Goal: Task Accomplishment & Management: Use online tool/utility

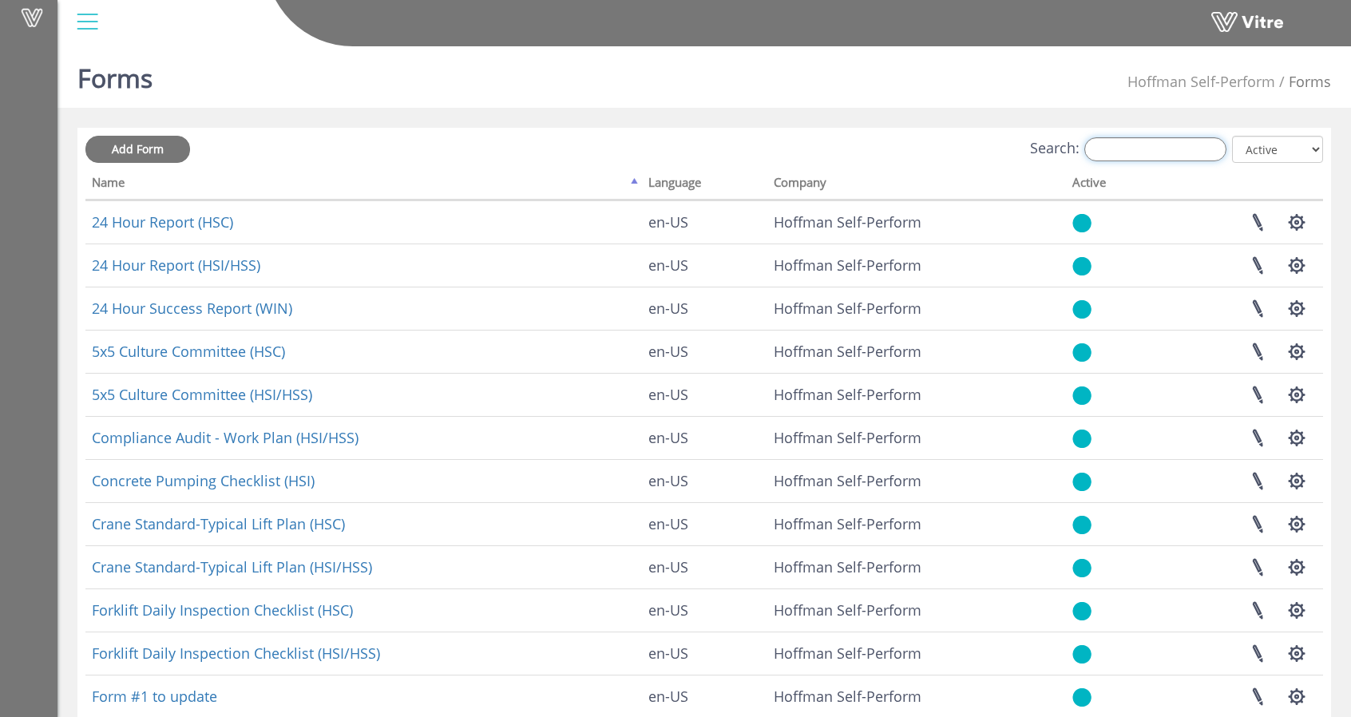
click at [1120, 144] on input "Search:" at bounding box center [1156, 149] width 142 height 24
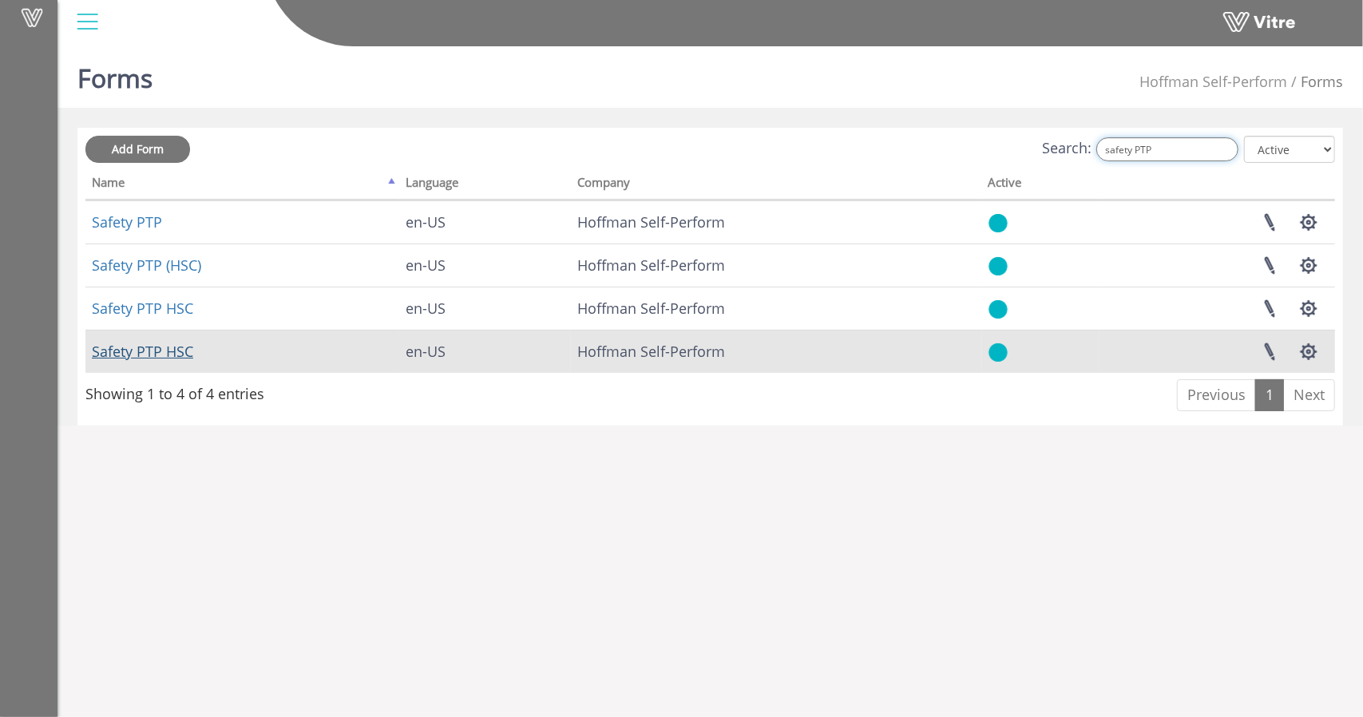
type input "safety PTP"
click at [164, 355] on link "Safety PTP HSC" at bounding box center [142, 351] width 101 height 19
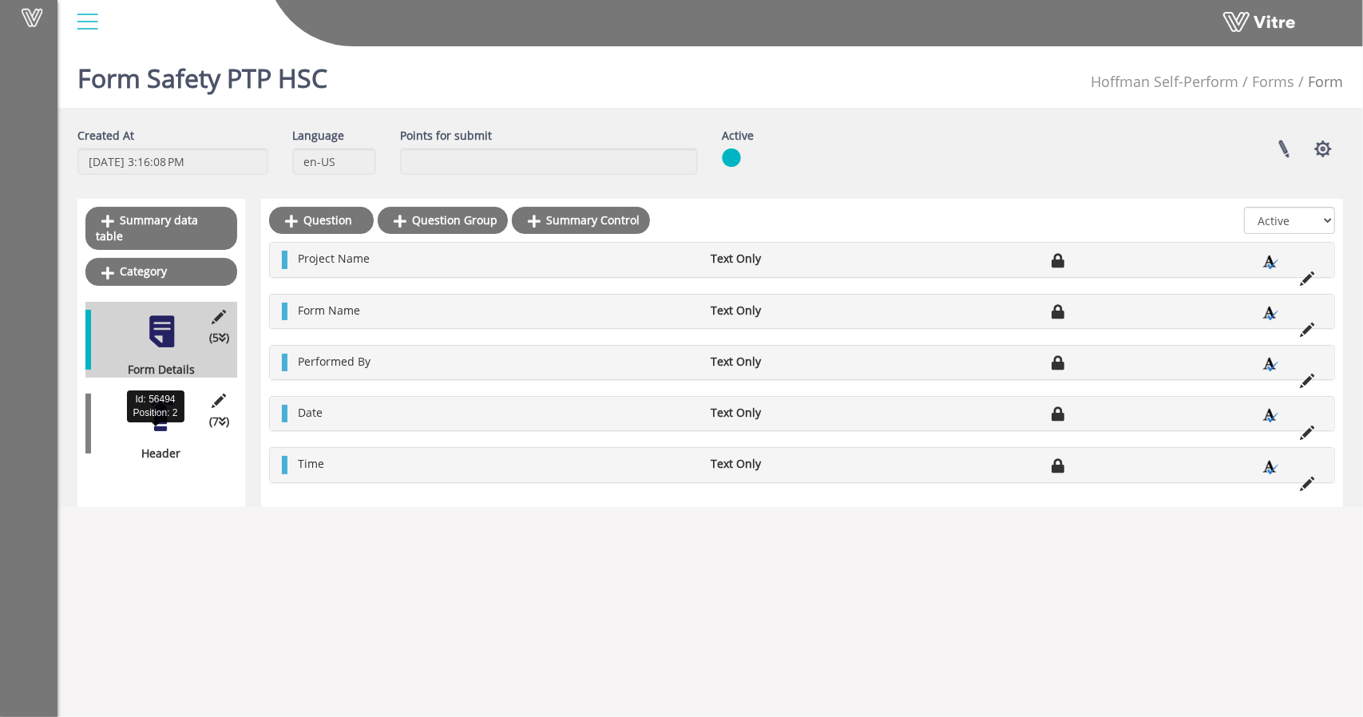
click at [171, 422] on div "(7 ) Header" at bounding box center [161, 424] width 152 height 76
click at [157, 411] on div at bounding box center [162, 416] width 36 height 36
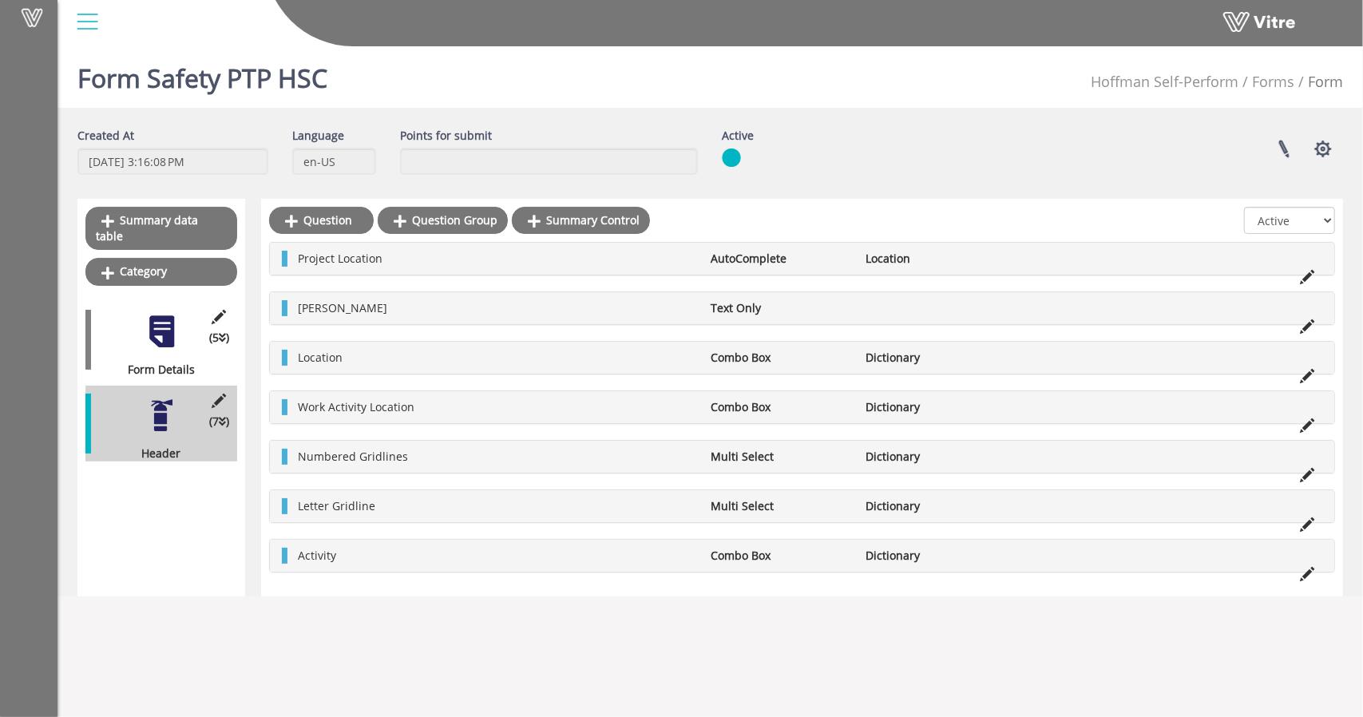
click at [157, 327] on div at bounding box center [162, 332] width 36 height 36
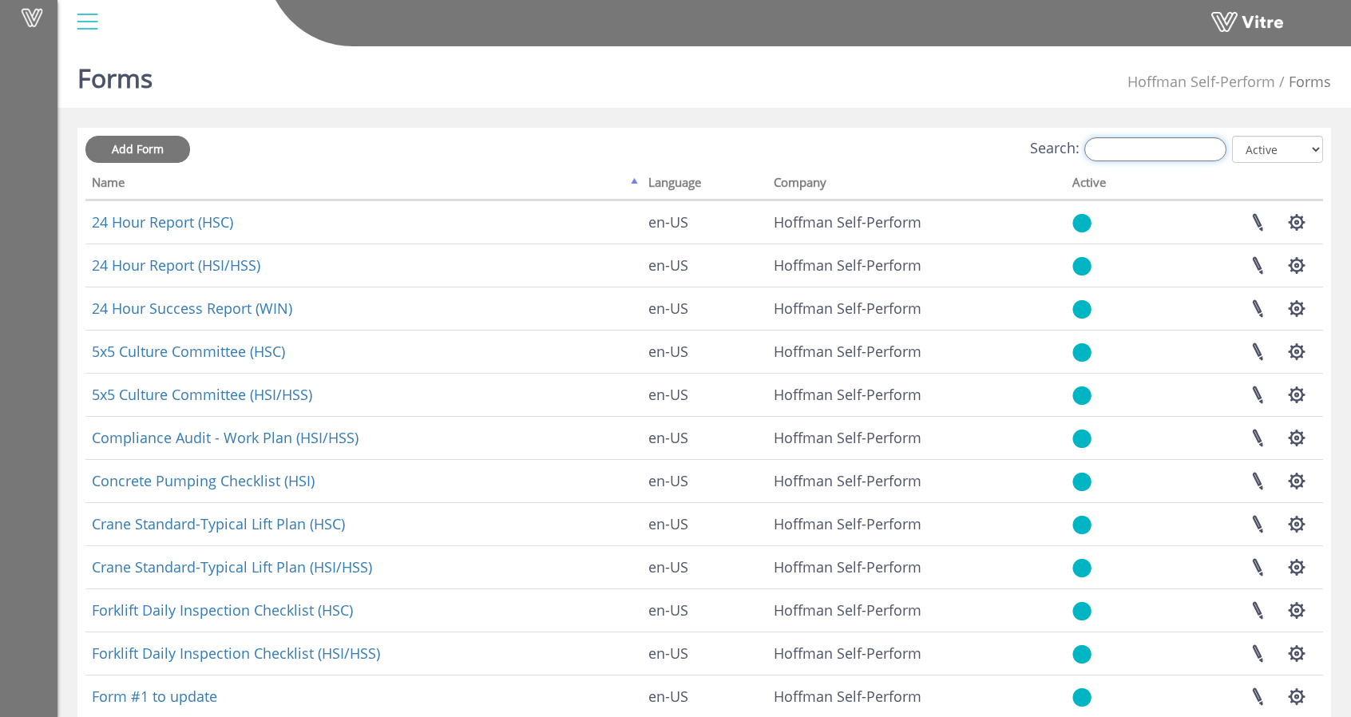
click at [1122, 153] on input "Search:" at bounding box center [1156, 149] width 142 height 24
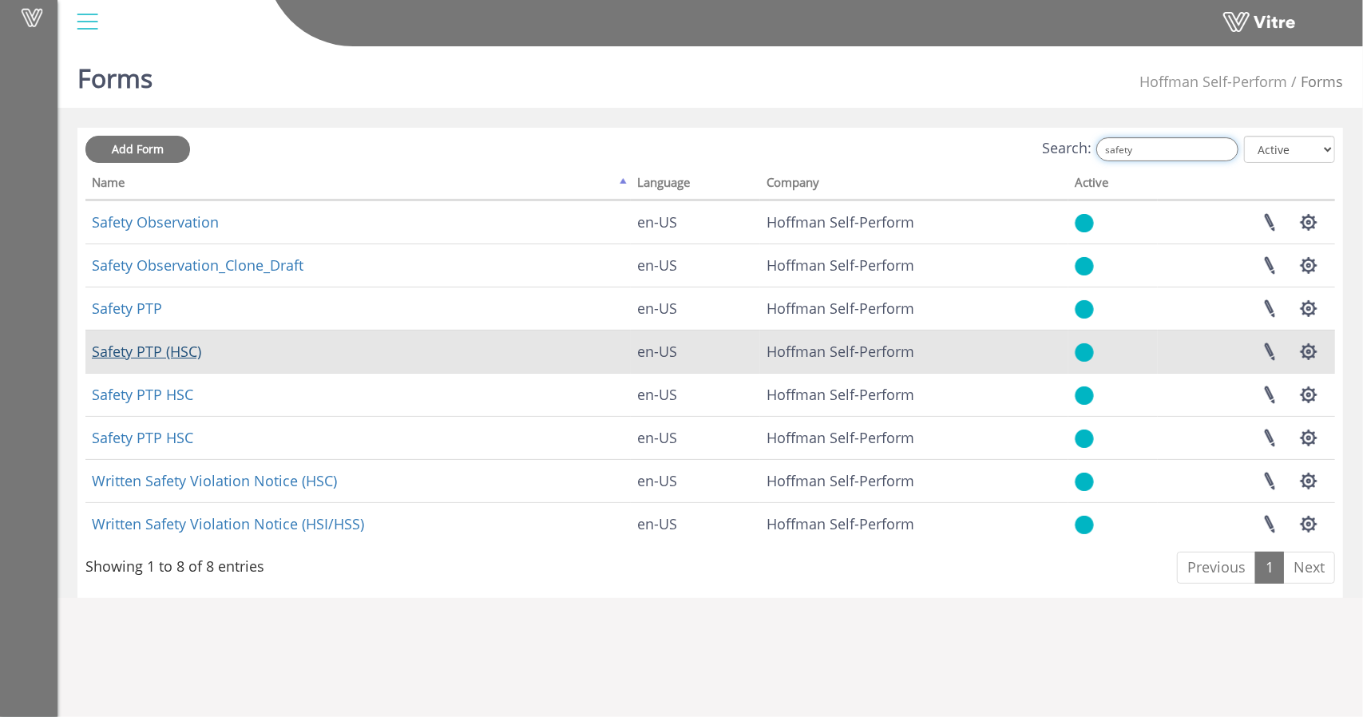
type input "safety"
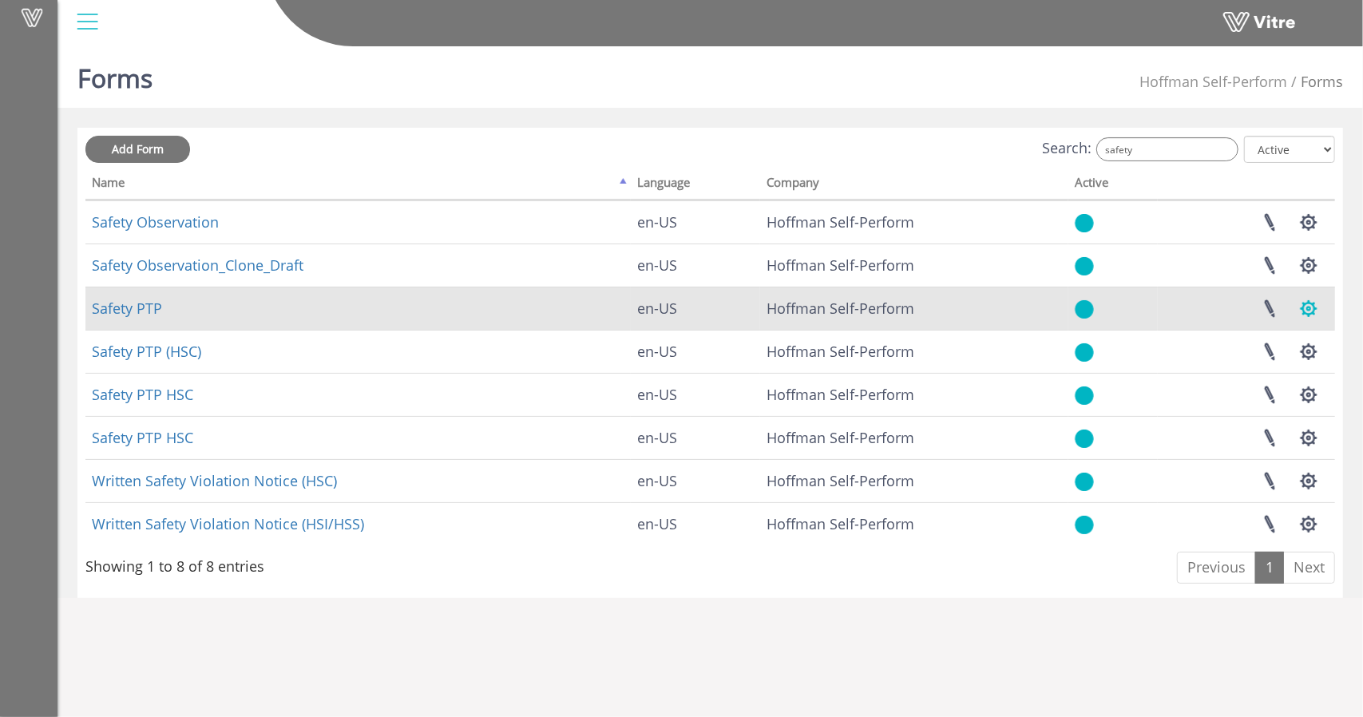
click at [1307, 311] on button "button" at bounding box center [1309, 309] width 40 height 42
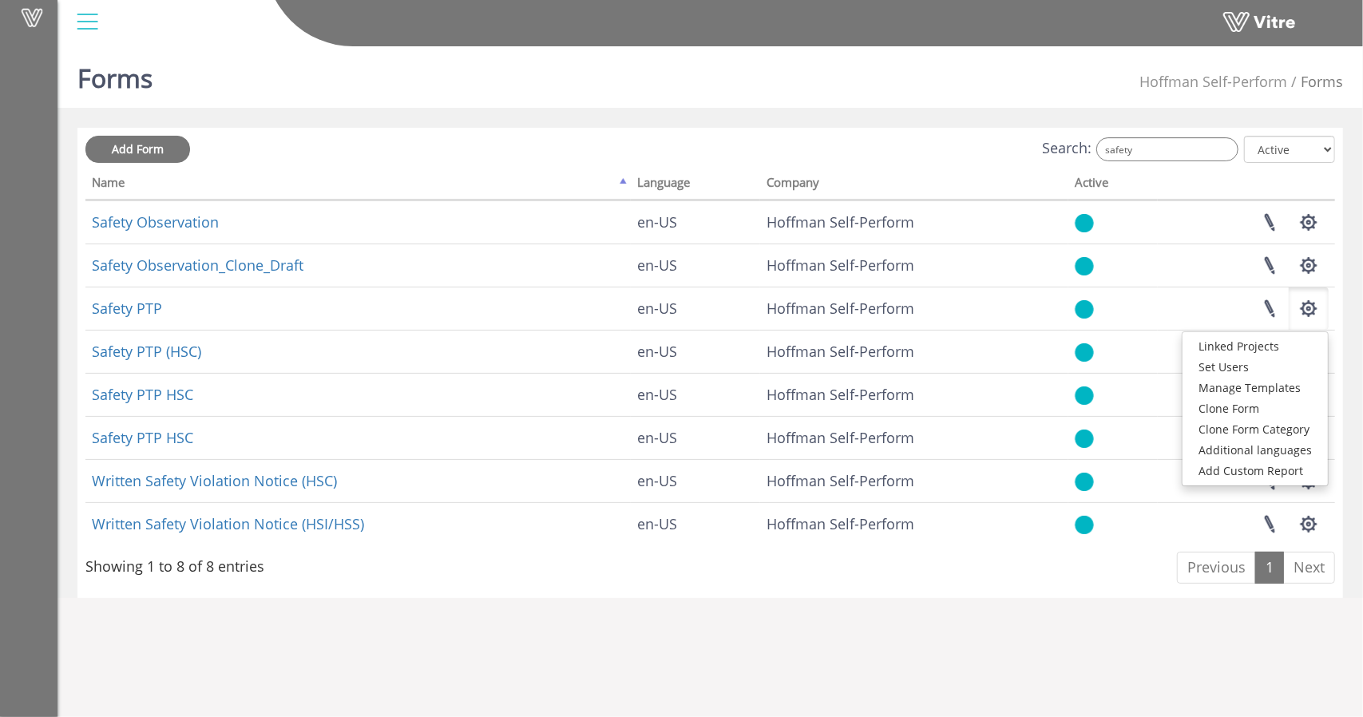
click at [1112, 585] on div "Add Form Search: safety All Active Not Active Processing... Name Language Compa…" at bounding box center [710, 363] width 1250 height 454
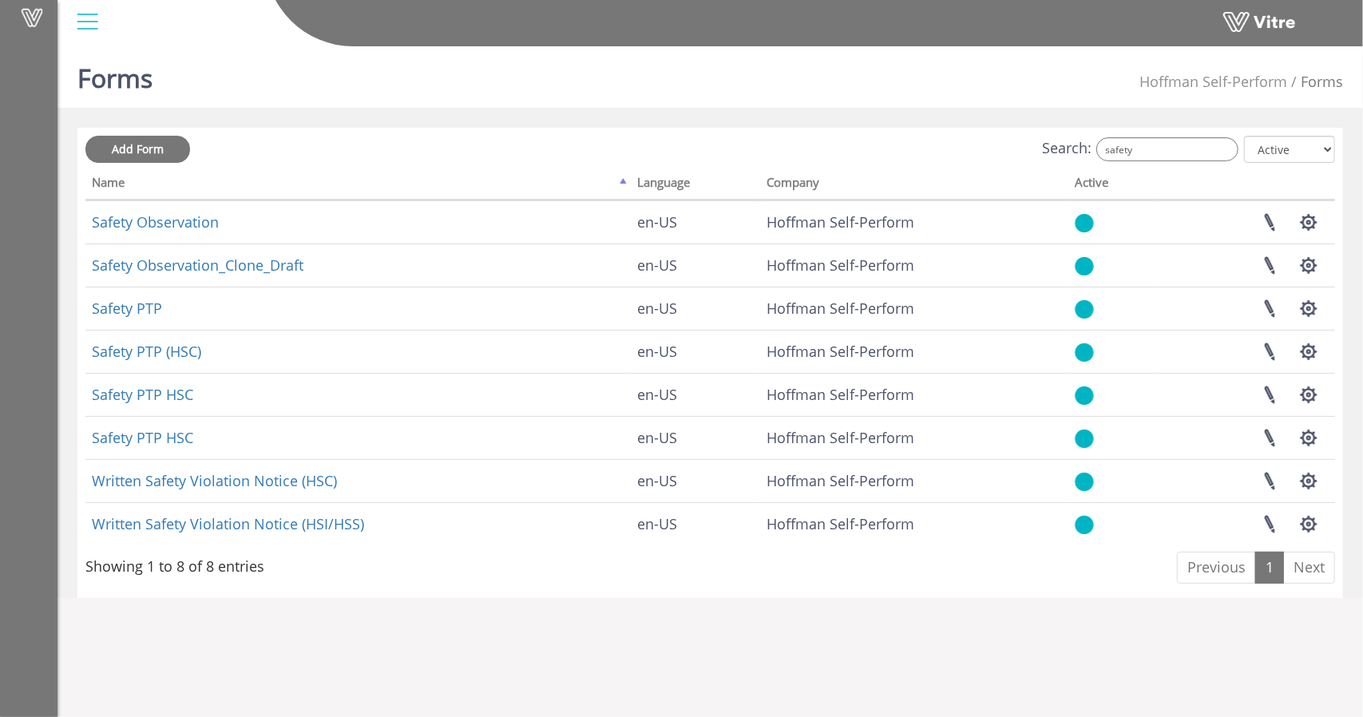
drag, startPoint x: 117, startPoint y: 307, endPoint x: 846, endPoint y: 562, distance: 771.9
click at [846, 562] on div "Add Form Search: safety All Active Not Active Processing... Name Language Compa…" at bounding box center [710, 363] width 1250 height 454
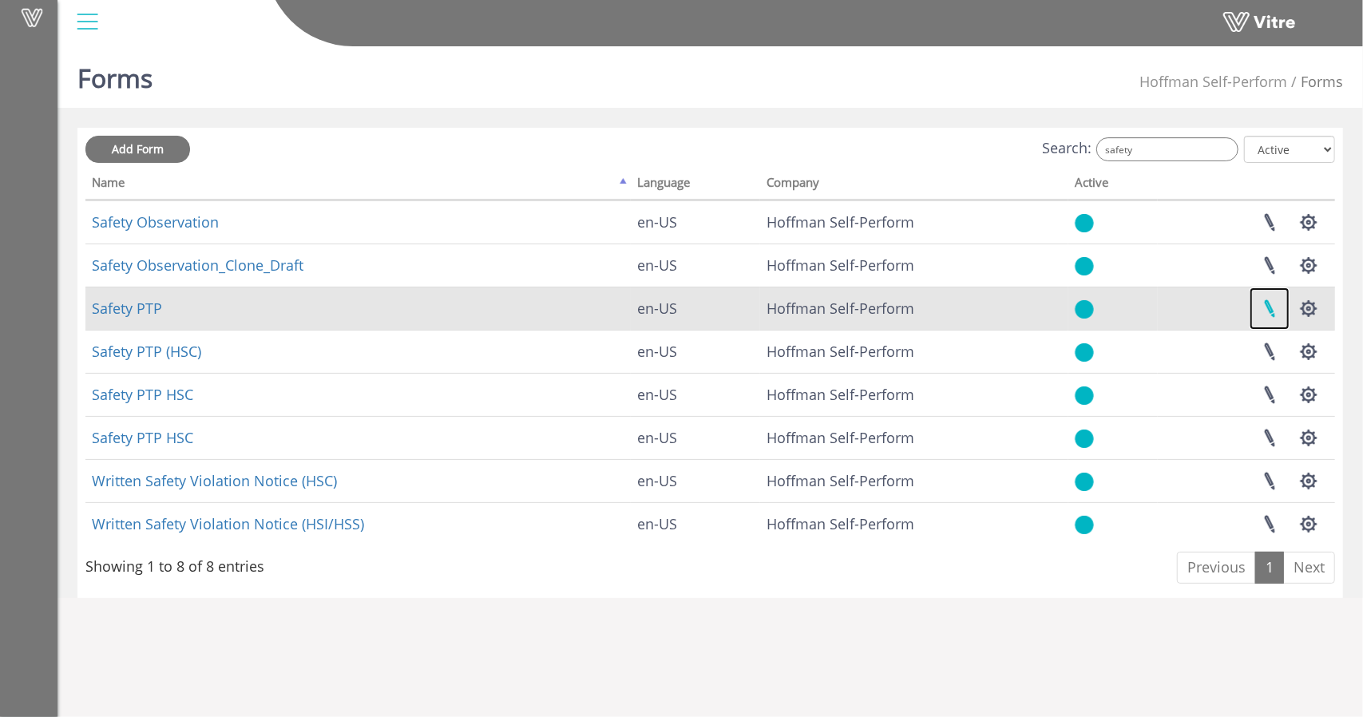
click at [1269, 302] on link at bounding box center [1270, 309] width 40 height 42
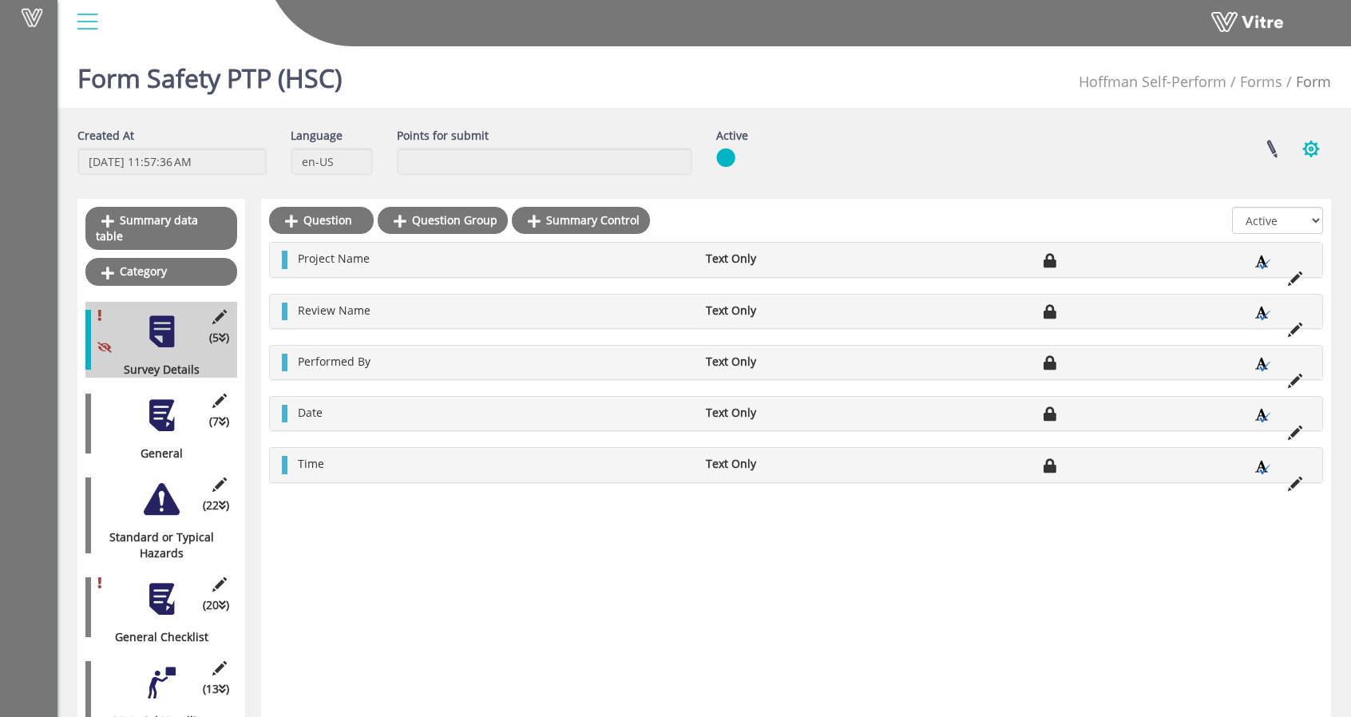
click at [1317, 155] on button "button" at bounding box center [1311, 149] width 40 height 42
click at [1278, 213] on link "Set Users" at bounding box center [1257, 207] width 145 height 21
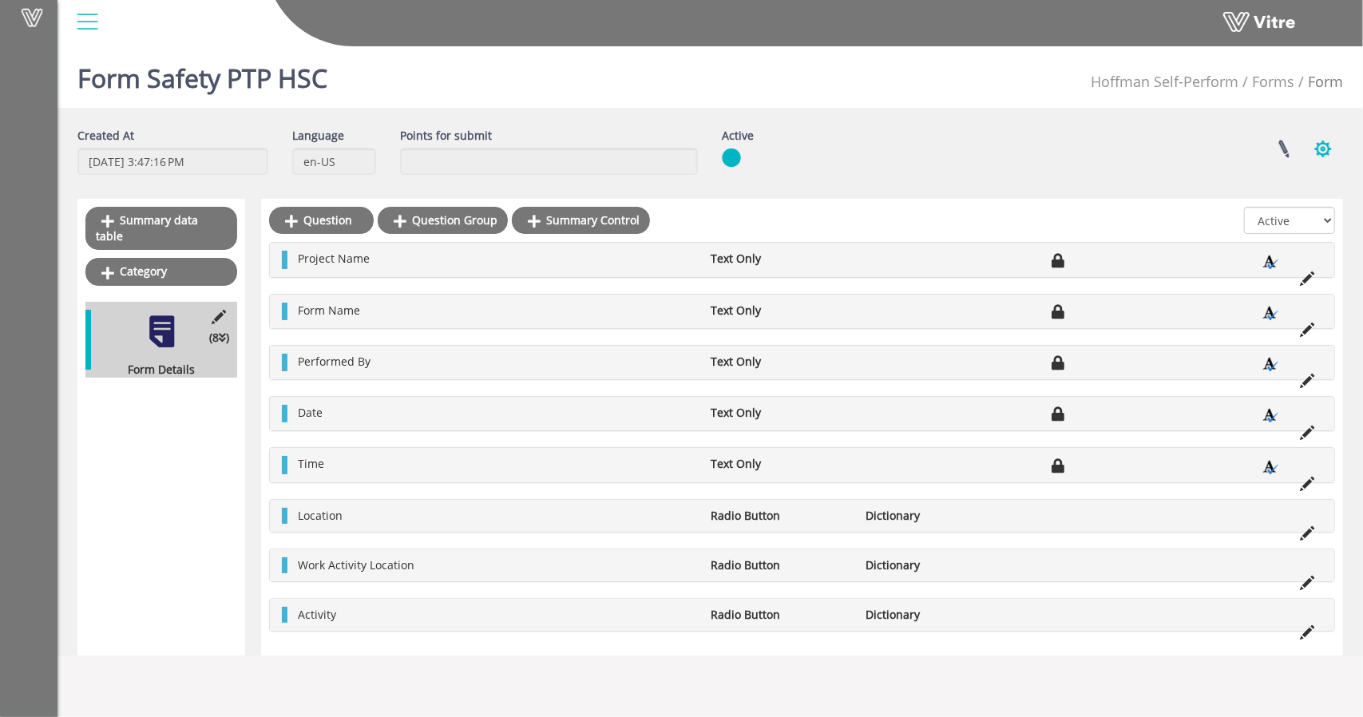
click at [1318, 151] on button "button" at bounding box center [1323, 149] width 40 height 42
click at [1271, 201] on link "Set Users" at bounding box center [1269, 207] width 145 height 21
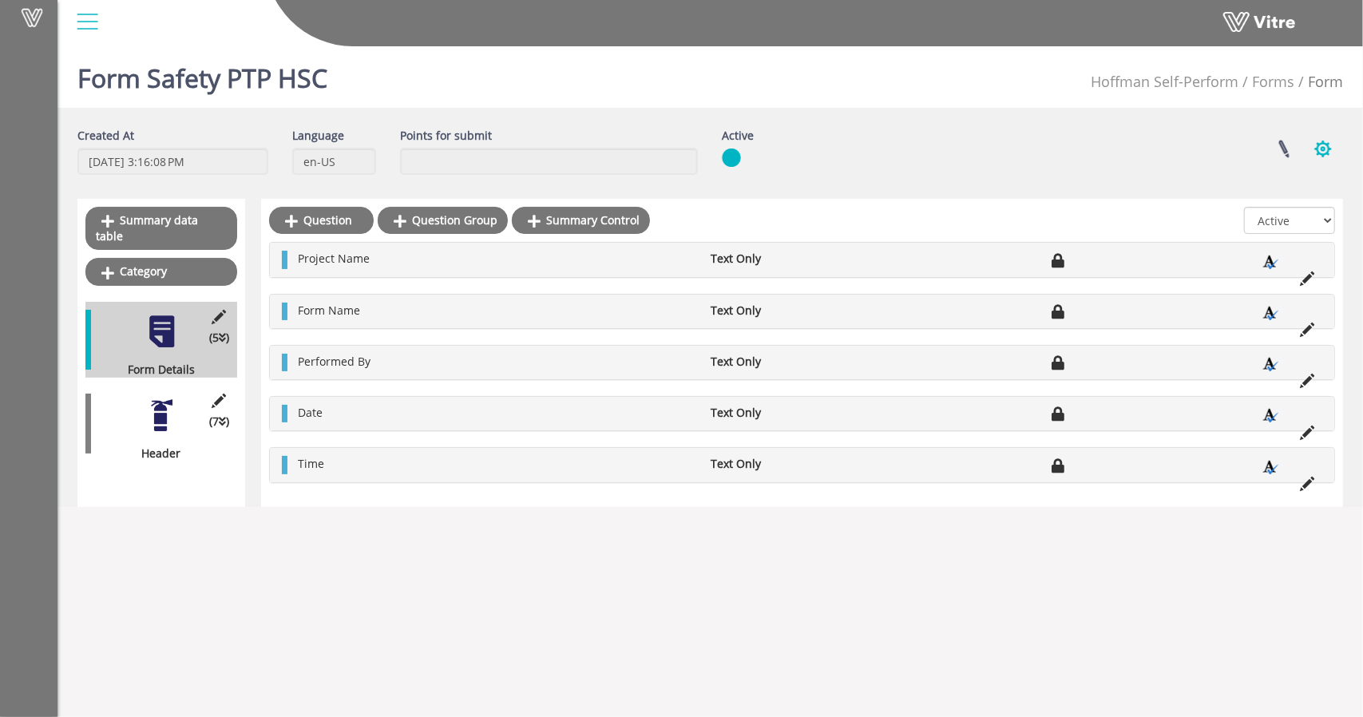
click at [1331, 145] on button "button" at bounding box center [1323, 149] width 40 height 42
click at [1281, 209] on link "Set Users" at bounding box center [1269, 207] width 145 height 21
click at [1282, 141] on link at bounding box center [1284, 149] width 40 height 42
click at [1323, 141] on button "button" at bounding box center [1323, 149] width 40 height 42
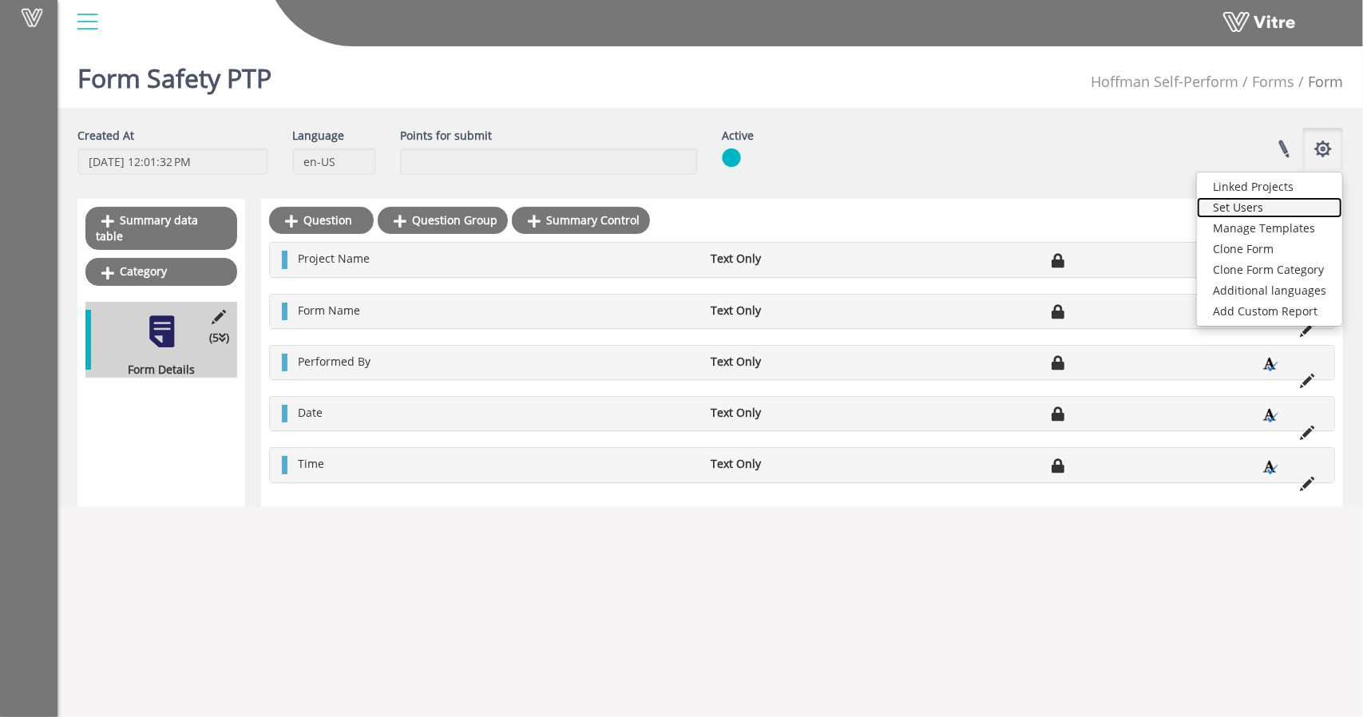
click at [1271, 208] on link "Set Users" at bounding box center [1269, 207] width 145 height 21
click at [1323, 150] on button "button" at bounding box center [1323, 149] width 40 height 42
click at [622, 47] on div "Vitre" at bounding box center [711, 23] width 1306 height 47
click at [1316, 144] on button "button" at bounding box center [1323, 149] width 40 height 42
click at [1066, 161] on div "Linked Projects Set Users Manage Templates Clone Form Clone Form Category Addit…" at bounding box center [1087, 149] width 538 height 42
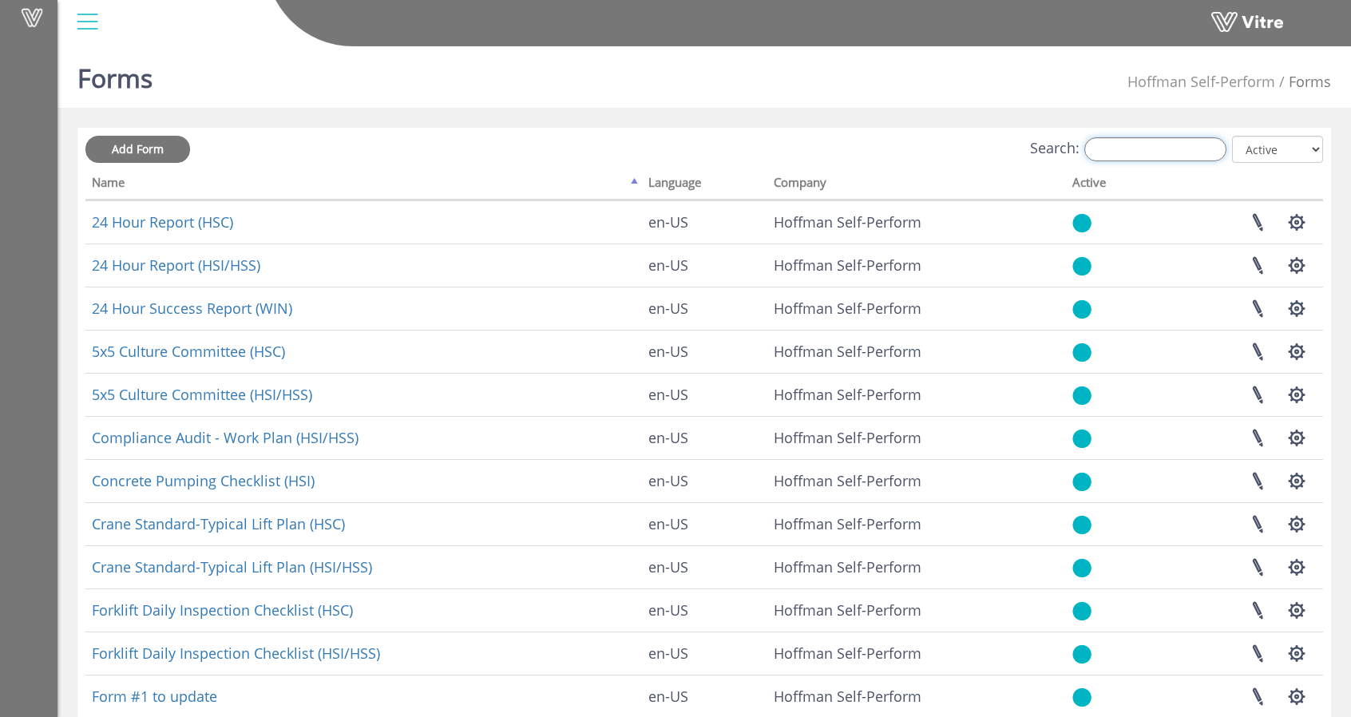
click at [1140, 145] on input "Search:" at bounding box center [1156, 149] width 142 height 24
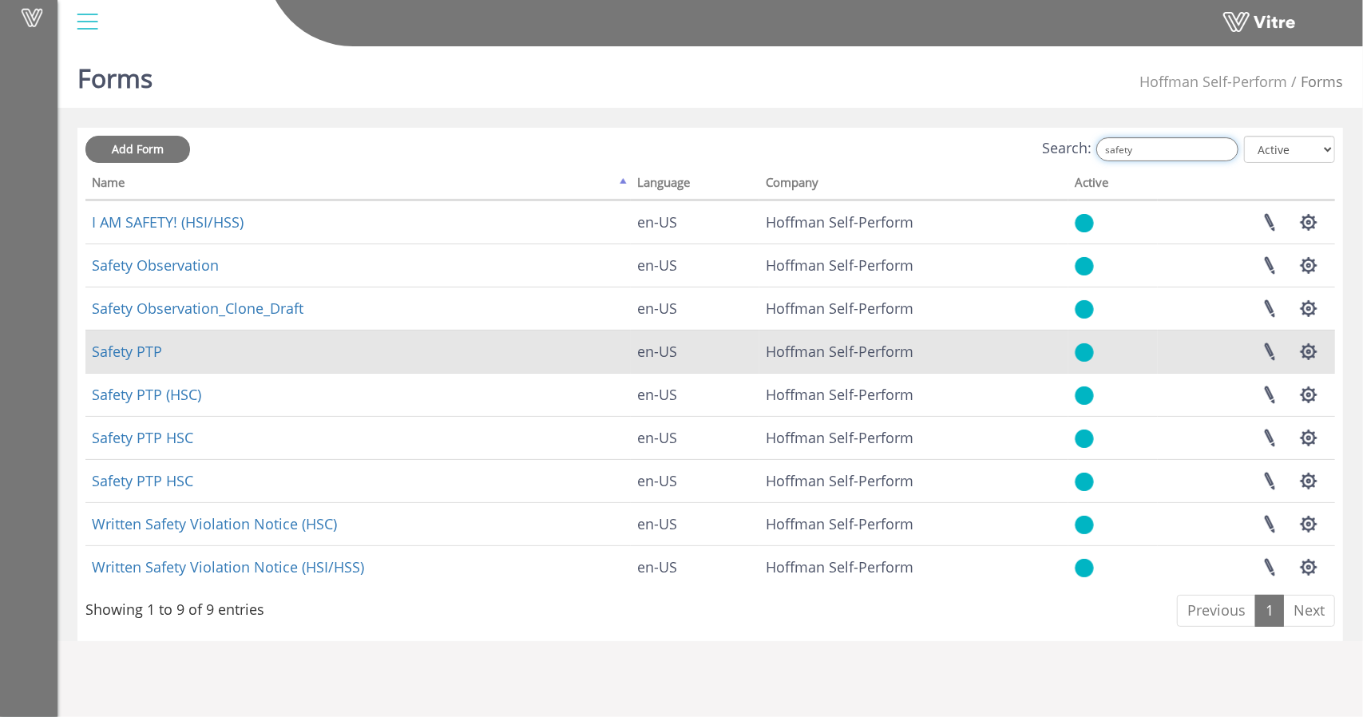
type input "safety"
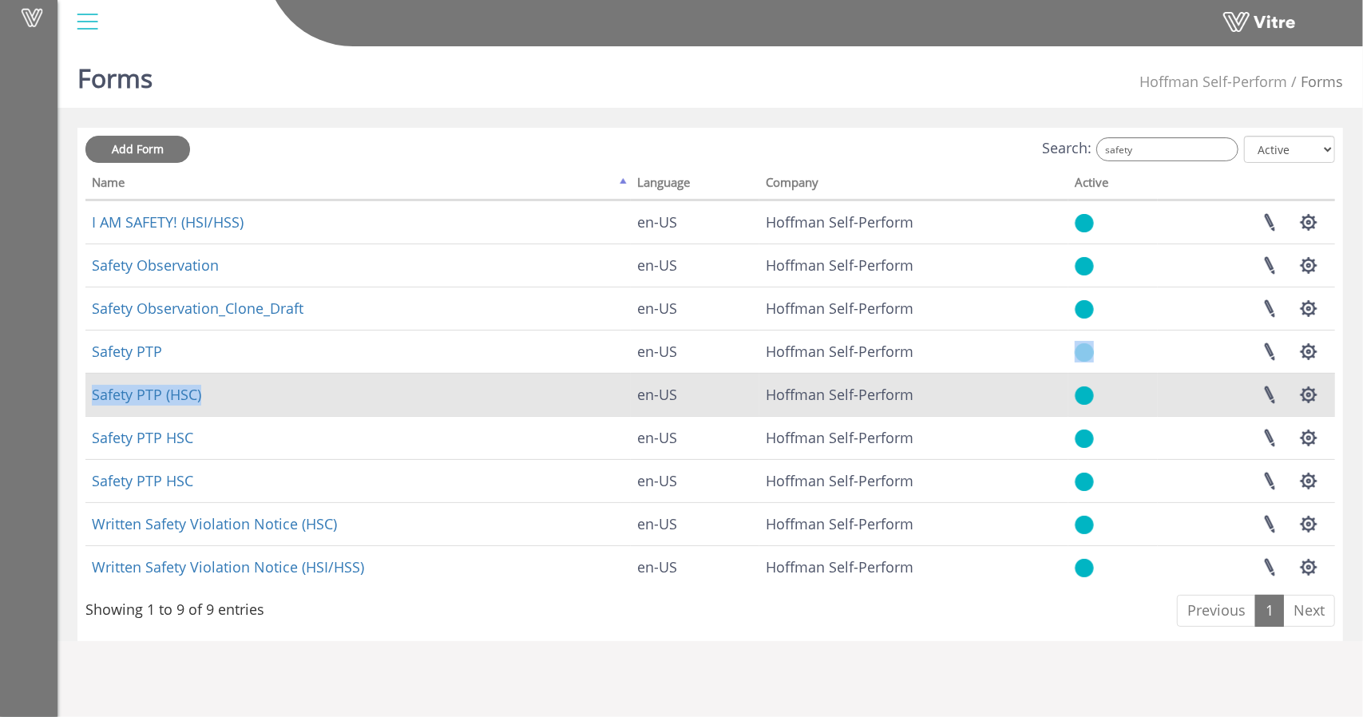
drag, startPoint x: 1126, startPoint y: 340, endPoint x: 257, endPoint y: 399, distance: 870.9
click at [257, 399] on tbody "I AM SAFETY! (HSI/HSS) en-US Hoffman Self-Perform Linked Projects Set Users Man…" at bounding box center [710, 394] width 1250 height 388
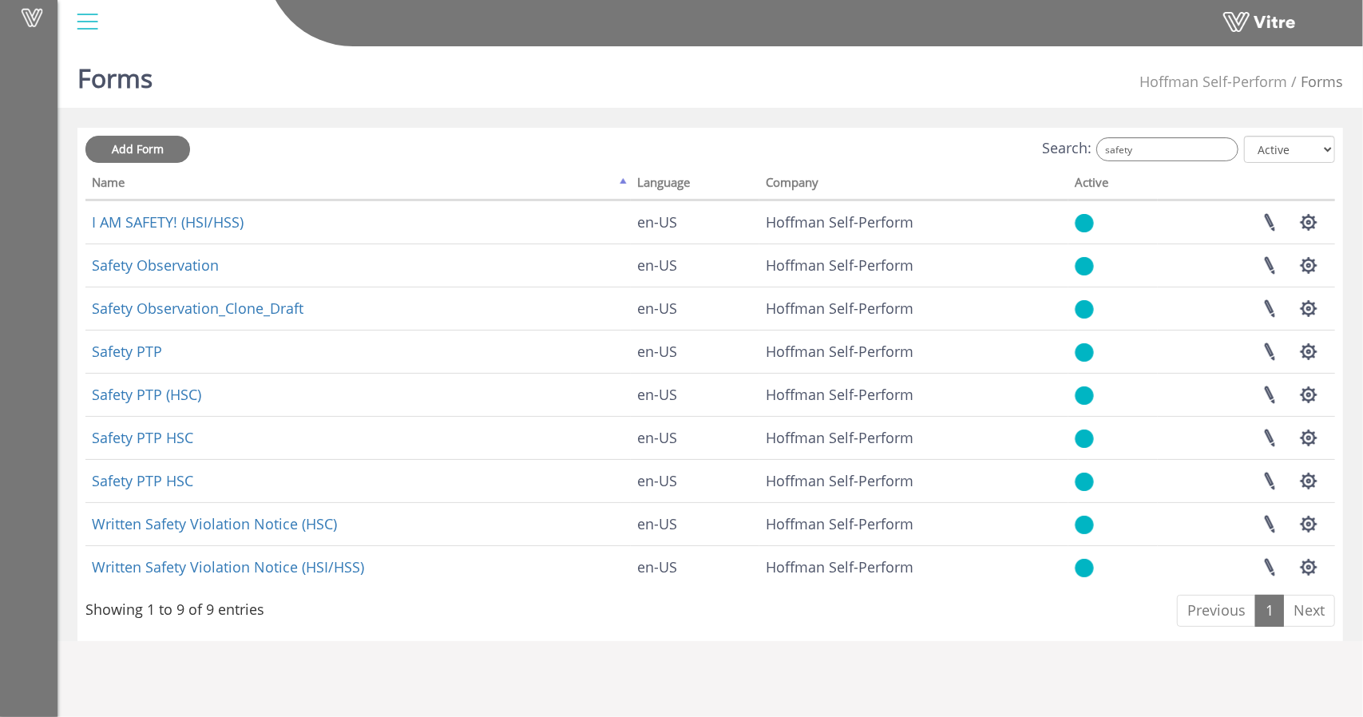
click at [642, 47] on div "Vitre" at bounding box center [711, 23] width 1306 height 47
drag, startPoint x: 642, startPoint y: 48, endPoint x: 430, endPoint y: 93, distance: 217.3
click at [430, 93] on div "Vitre Forms Hoffman Self-Perform Forms Add Form Search: safety All Active Not A…" at bounding box center [681, 340] width 1363 height 601
click at [430, 93] on div "Forms Hoffman Self-Perform Forms" at bounding box center [711, 74] width 1306 height 68
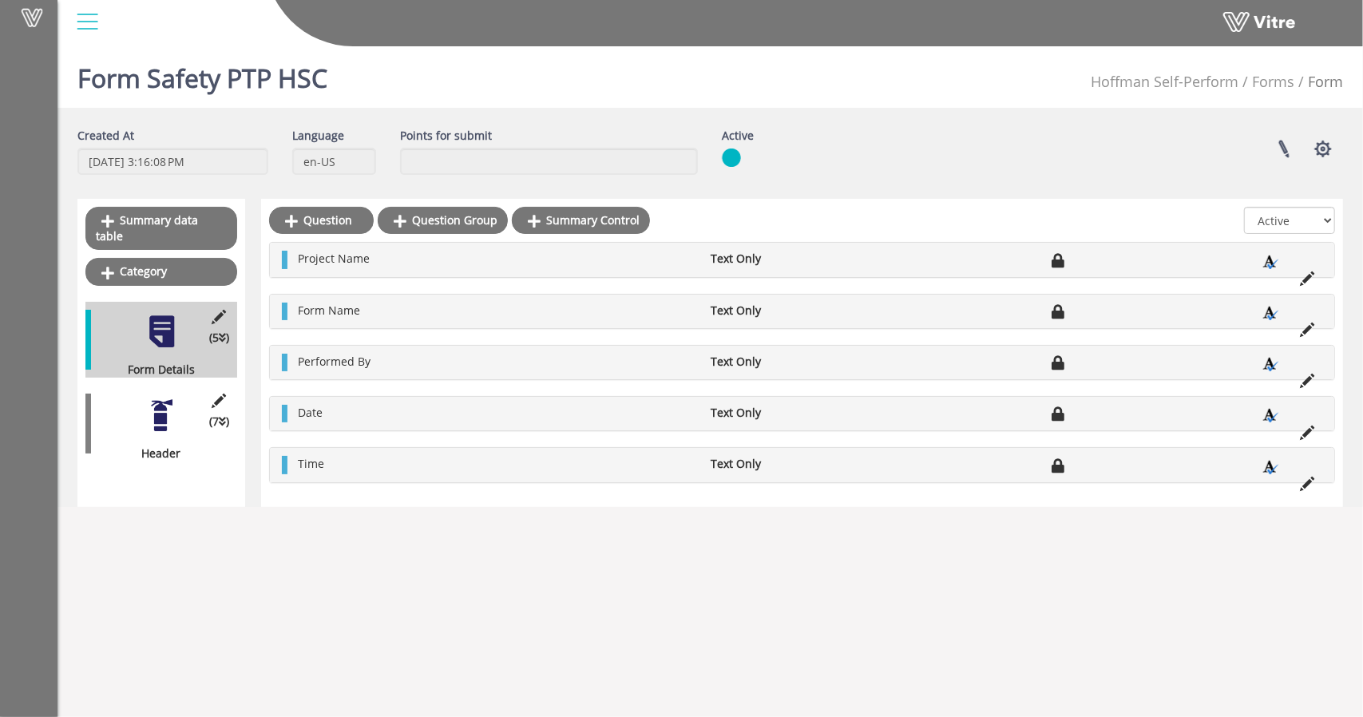
click at [151, 409] on div at bounding box center [162, 416] width 36 height 36
